Goal: Transaction & Acquisition: Subscribe to service/newsletter

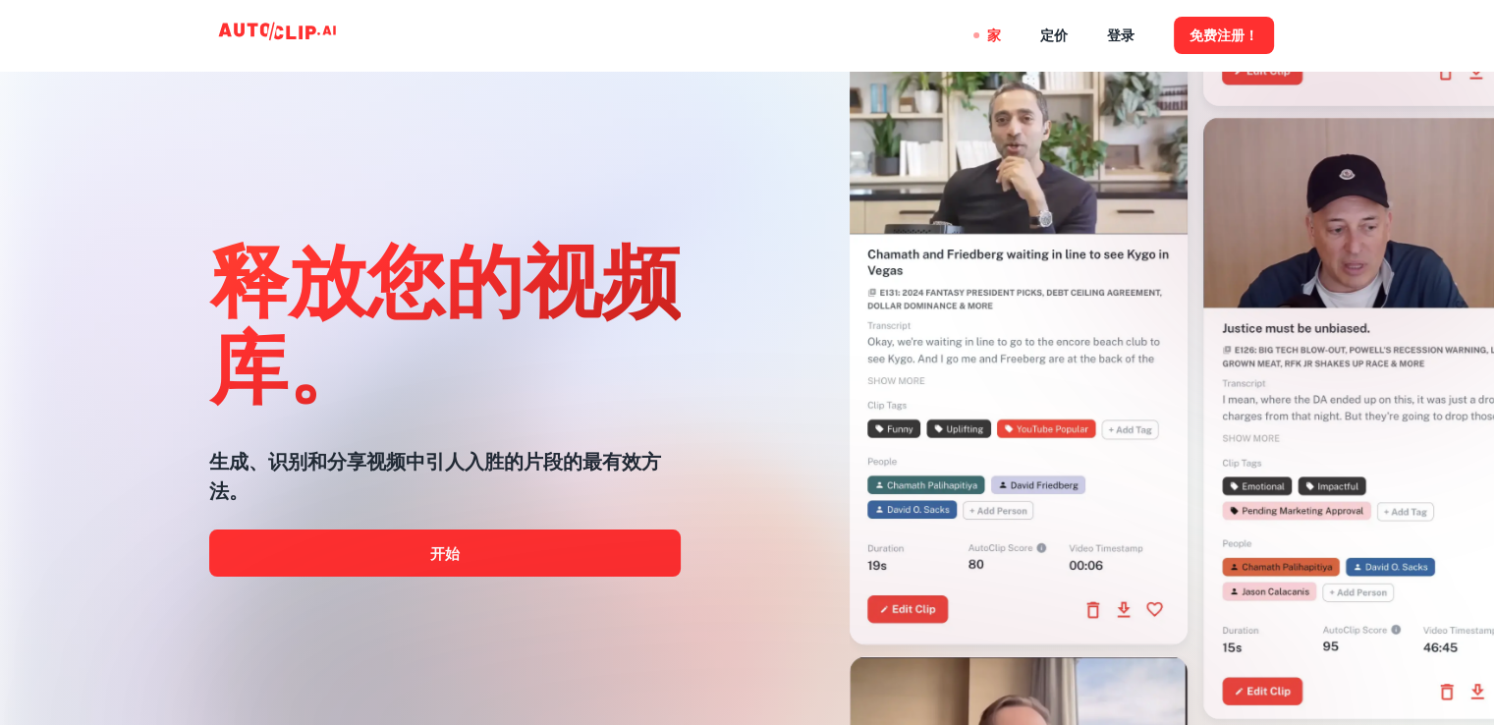
click at [876, 32] on div "家 定价 登录 免费注册！" at bounding box center [747, 35] width 1179 height 71
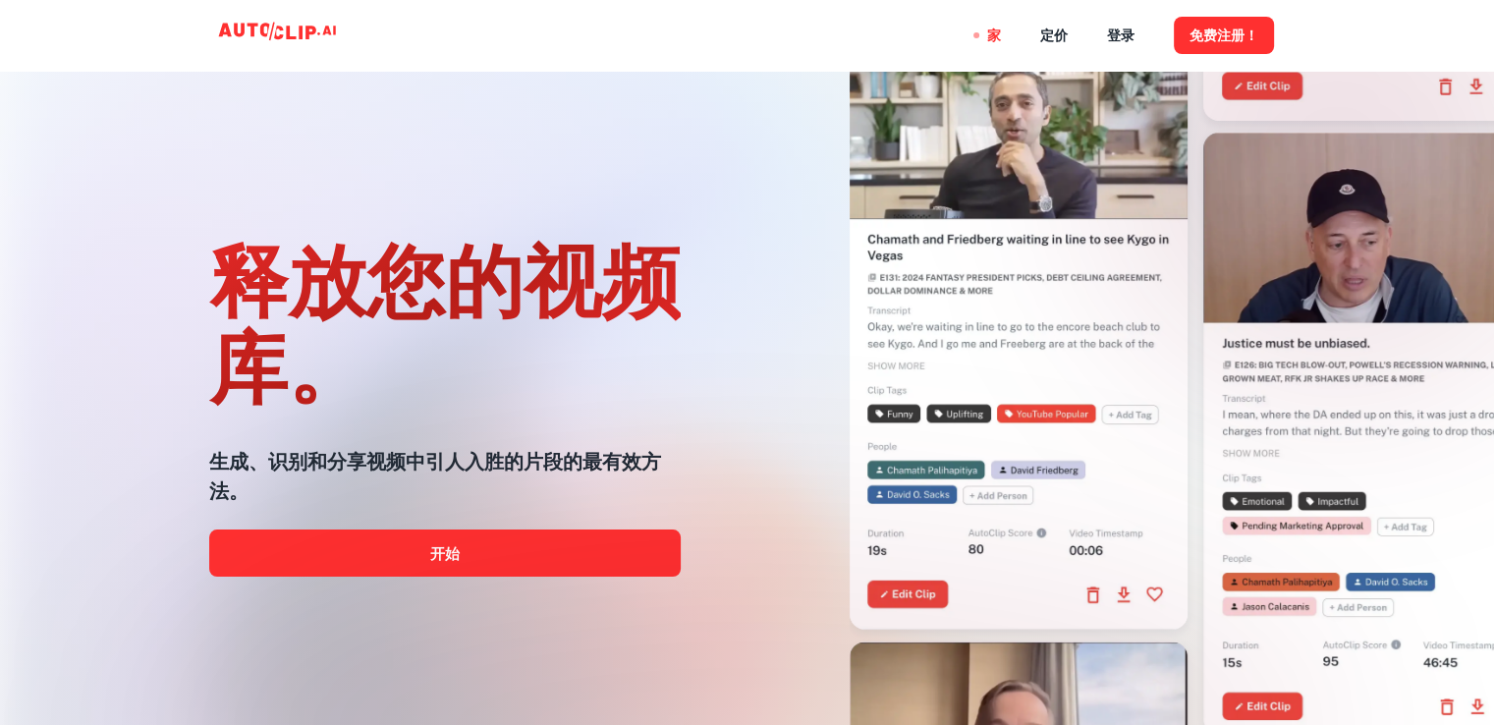
click at [515, 554] on div at bounding box center [746, 724] width 1195 height 393
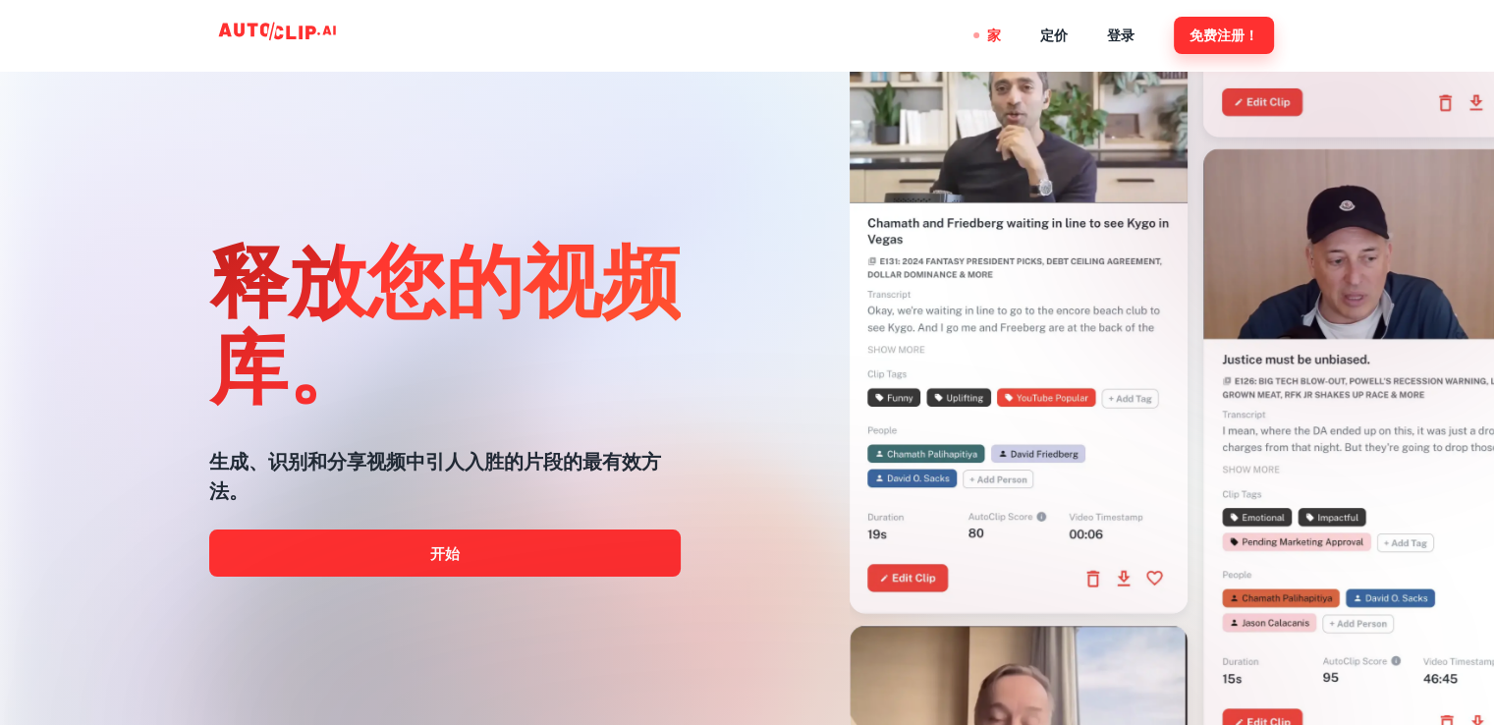
click at [1226, 28] on font "免费注册！" at bounding box center [1223, 36] width 69 height 16
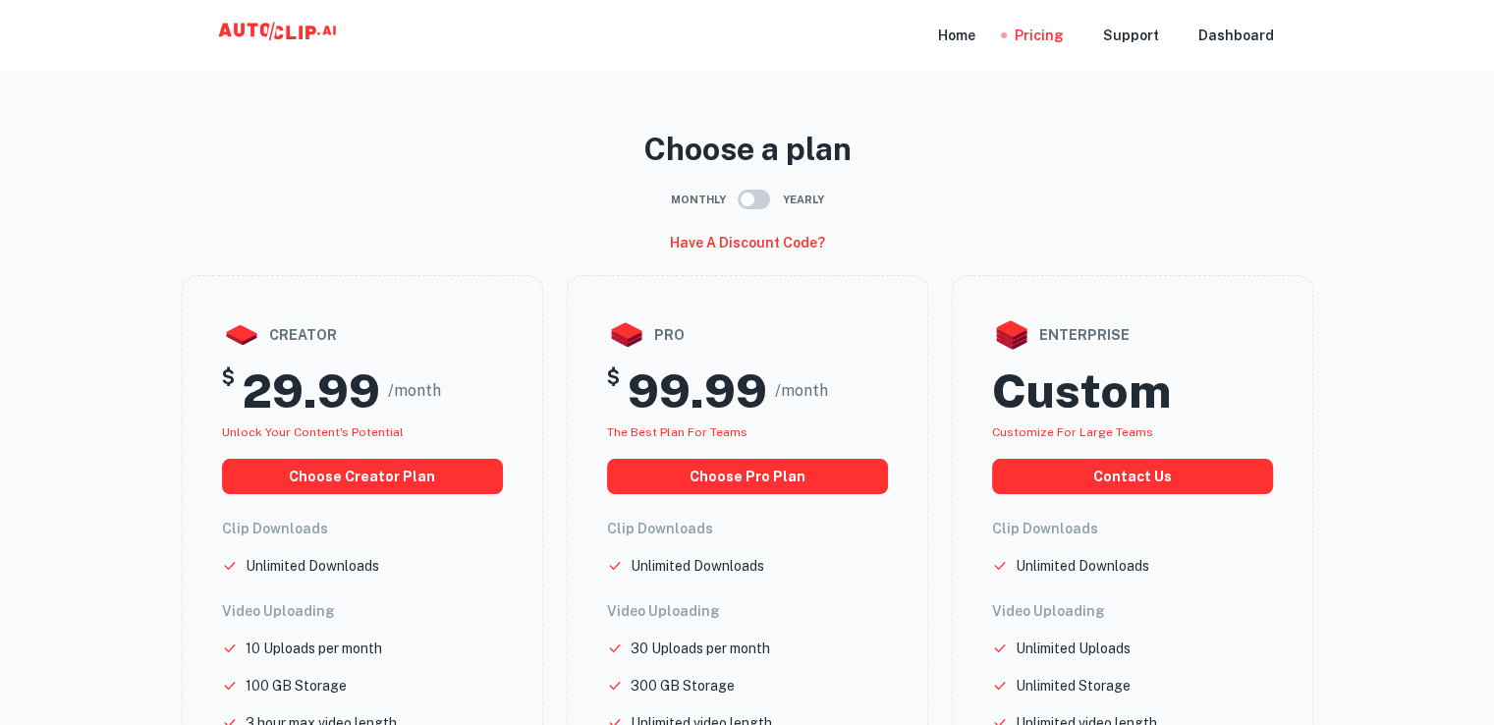
click at [252, 31] on icon at bounding box center [243, 30] width 51 height 14
